Goal: Information Seeking & Learning: Learn about a topic

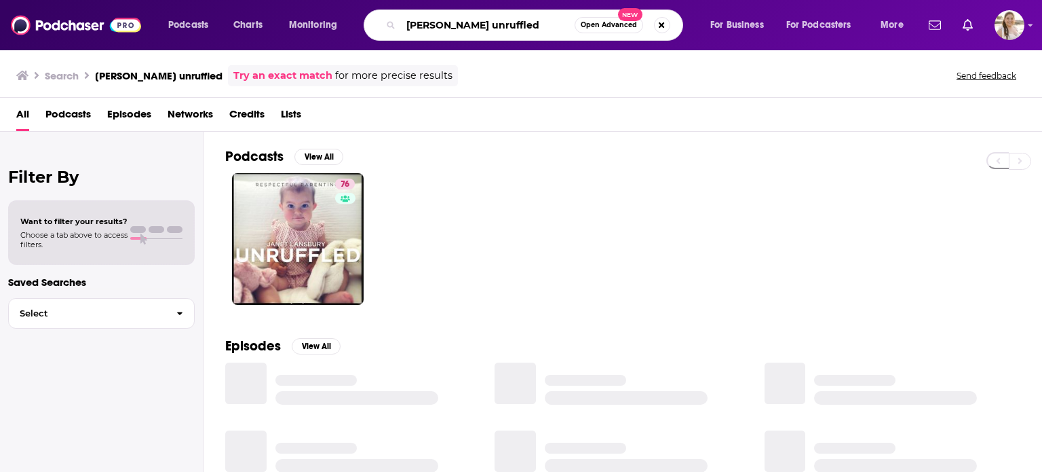
click at [529, 25] on input "[PERSON_NAME] unruffled" at bounding box center [488, 25] width 174 height 22
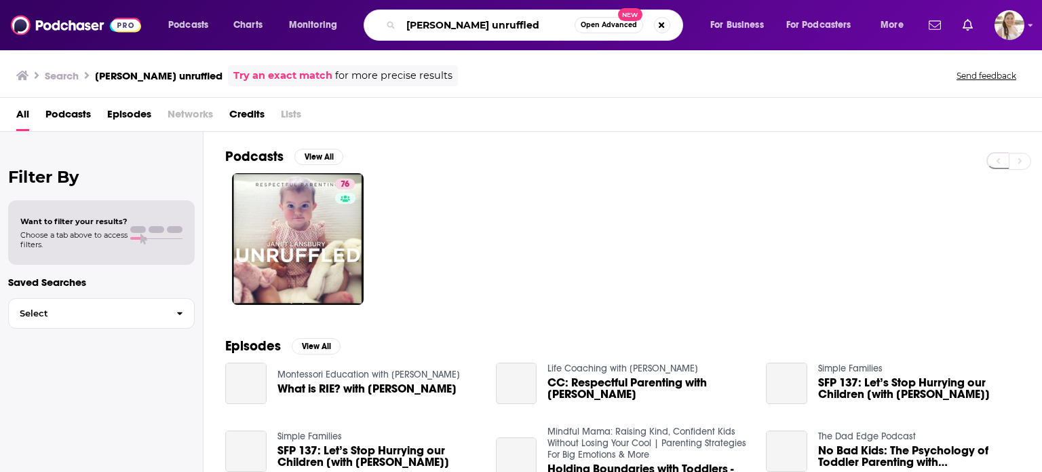
click at [529, 25] on input "[PERSON_NAME] unruffled" at bounding box center [488, 25] width 174 height 22
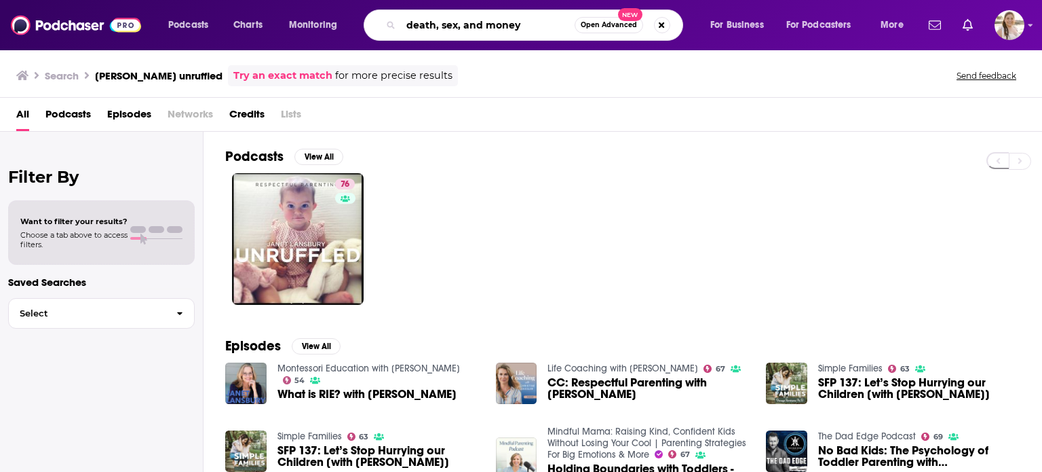
type input "death, sex, and money"
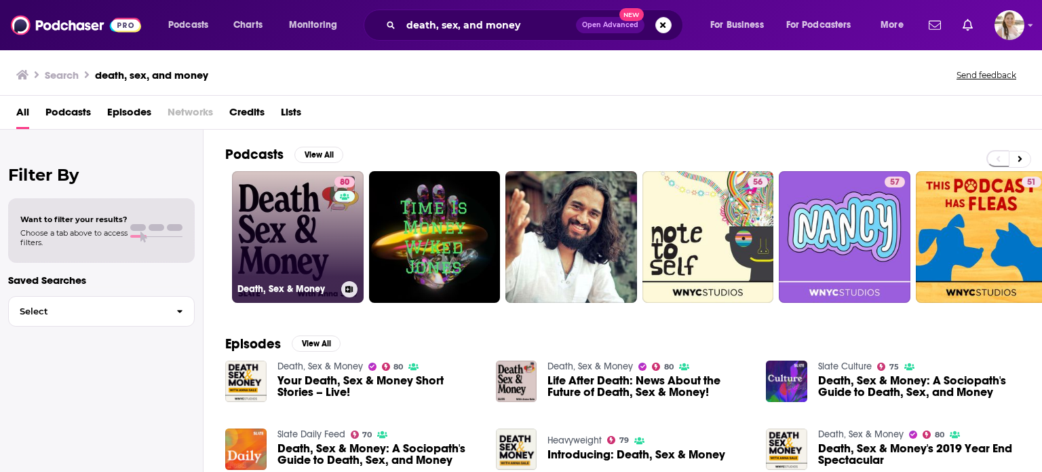
click at [315, 205] on link "80 Death, Sex & Money" at bounding box center [298, 237] width 132 height 132
